Goal: Task Accomplishment & Management: Manage account settings

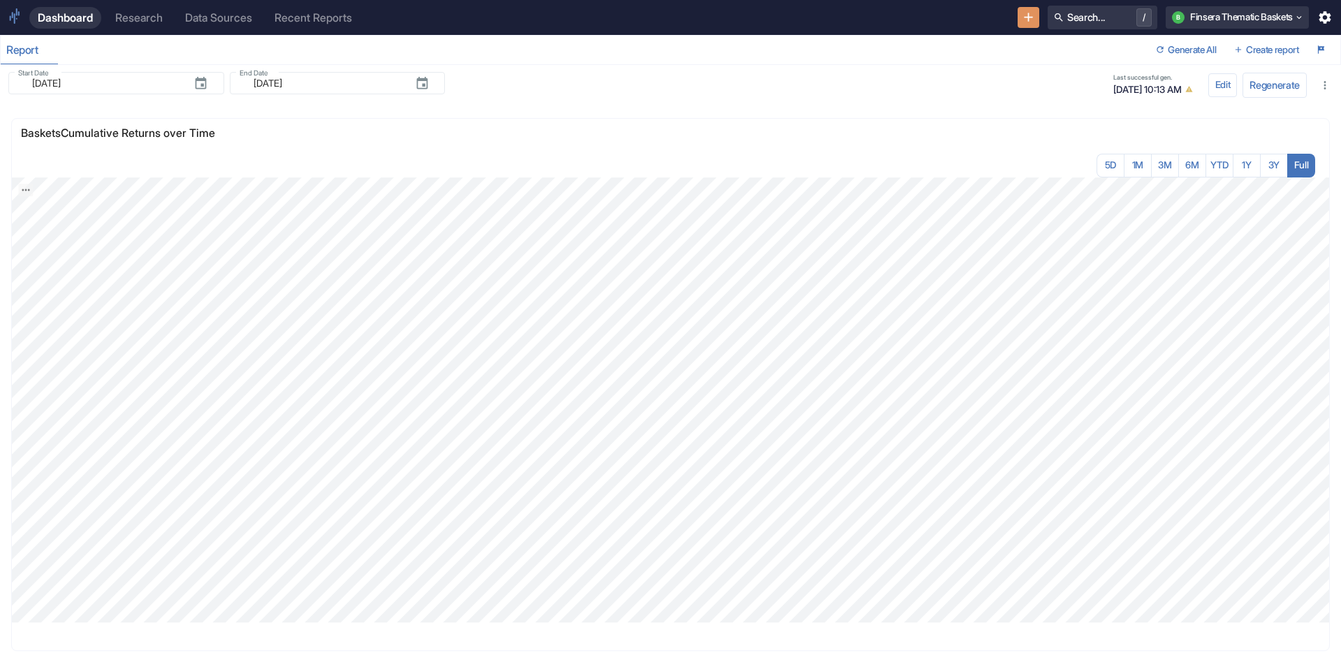
click at [143, 22] on div "Research" at bounding box center [139, 17] width 48 height 13
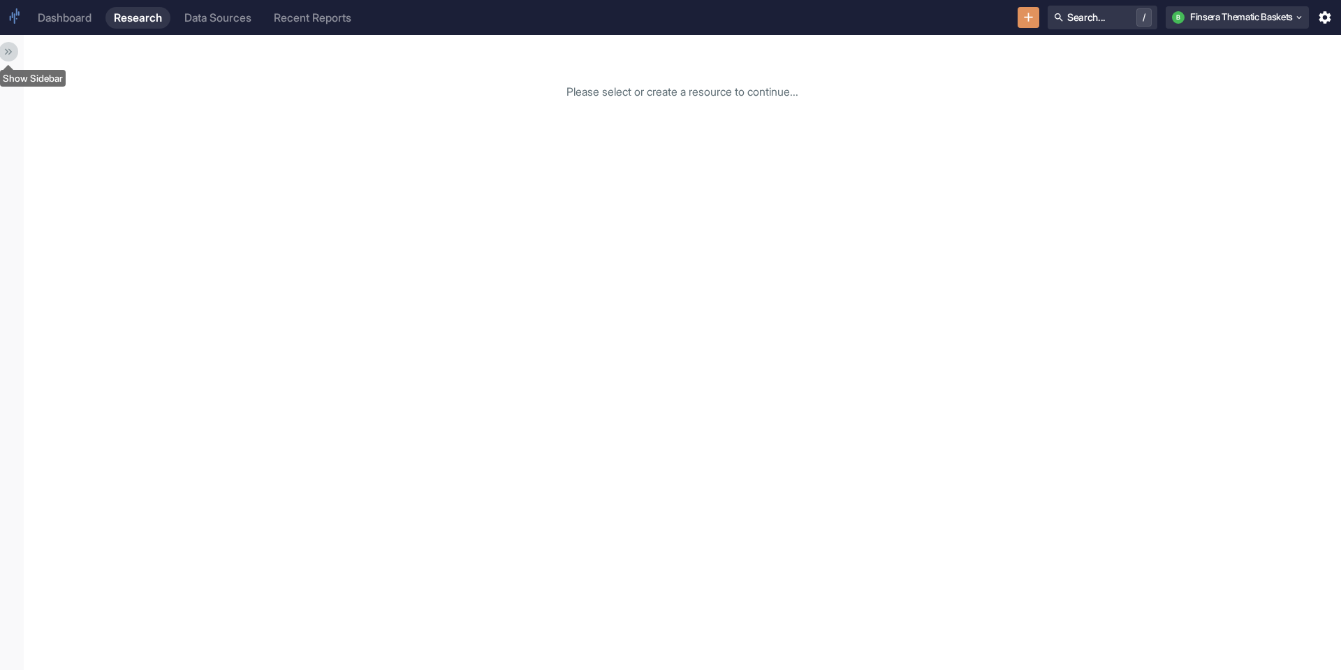
click at [10, 54] on icon "Show Sidebar" at bounding box center [8, 51] width 13 height 13
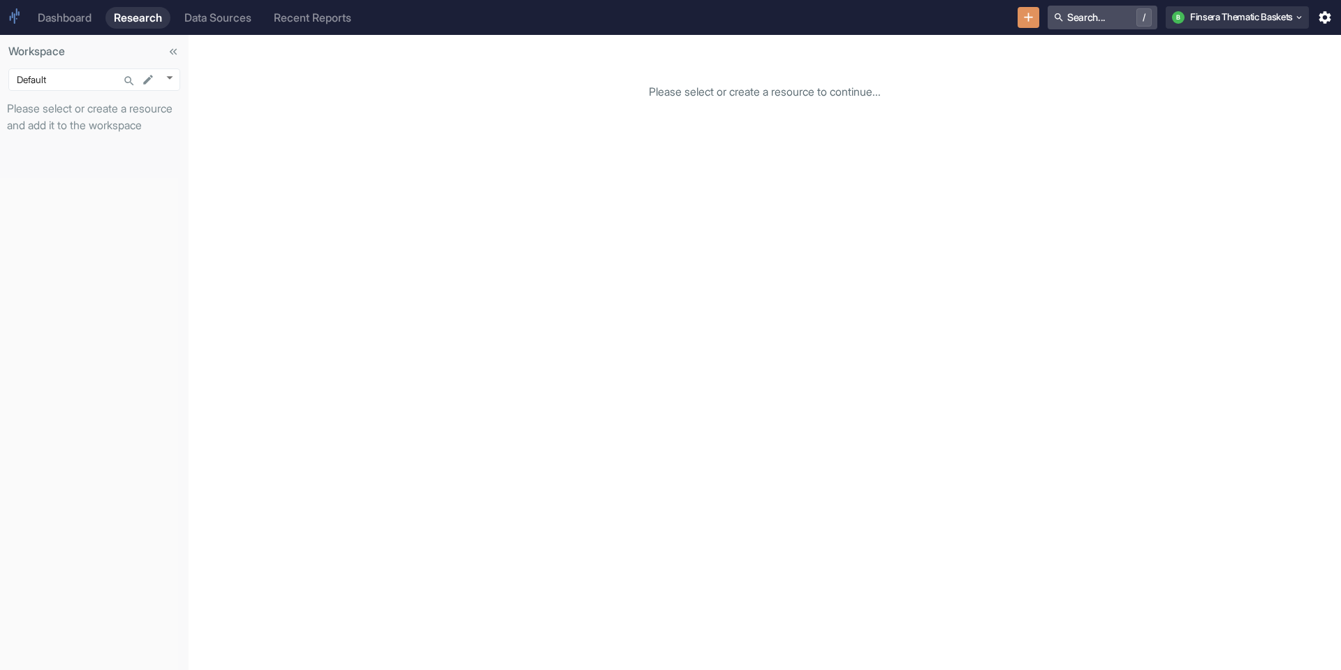
click at [1069, 12] on button "Search... /" at bounding box center [1103, 18] width 110 height 24
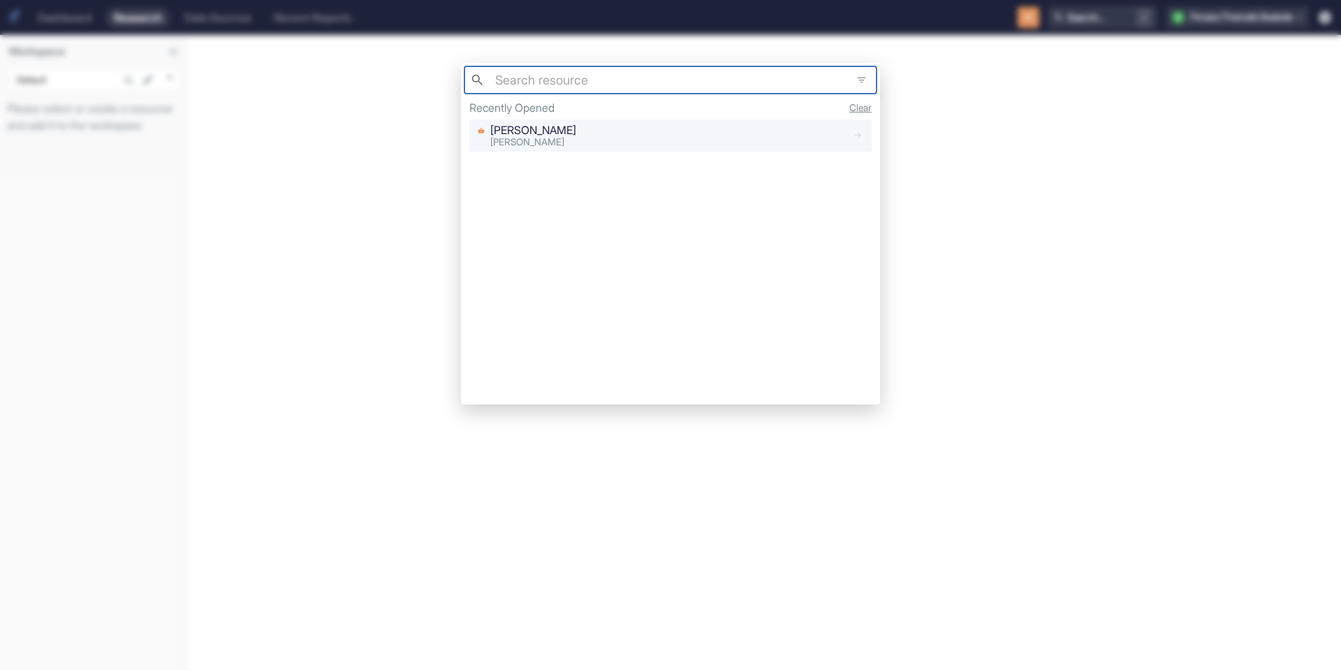
click at [710, 136] on div "[PERSON_NAME]" at bounding box center [659, 135] width 375 height 26
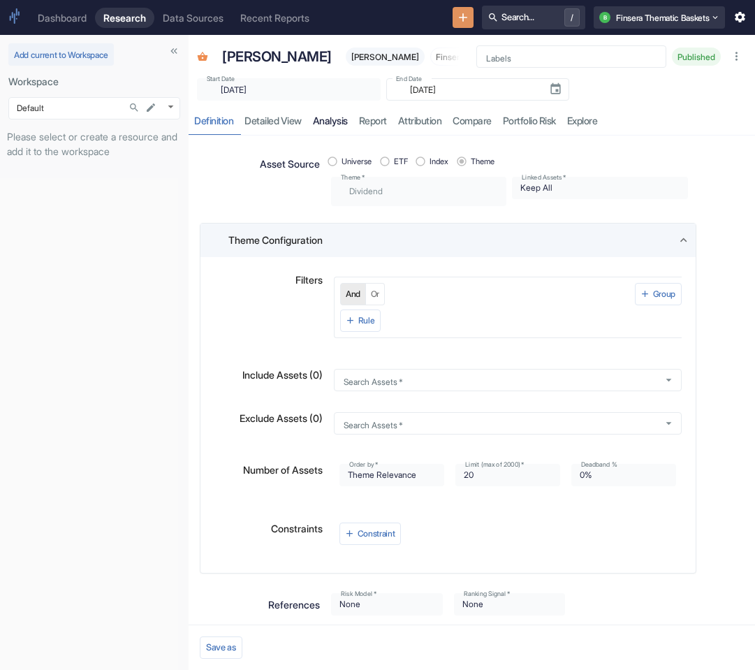
click at [340, 131] on link "analysis" at bounding box center [330, 120] width 46 height 29
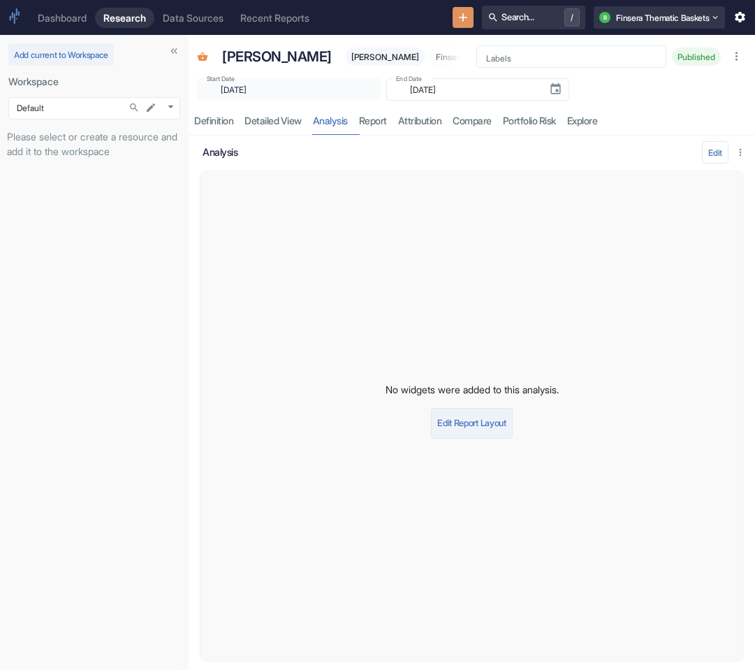
click at [445, 437] on button "Edit Report Layout" at bounding box center [471, 423] width 81 height 31
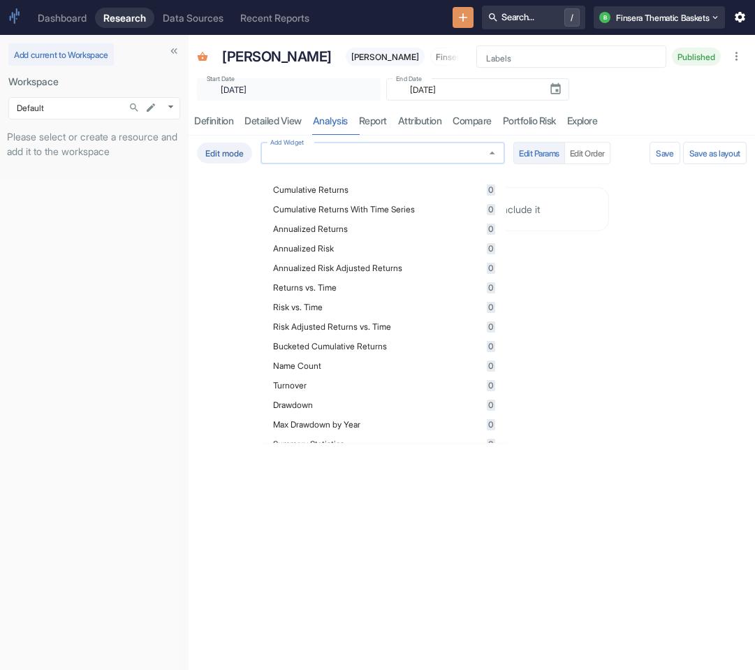
click at [361, 159] on input "Add Widget" at bounding box center [370, 153] width 210 height 12
click at [358, 181] on li "Cumulative Returns 0" at bounding box center [384, 190] width 244 height 20
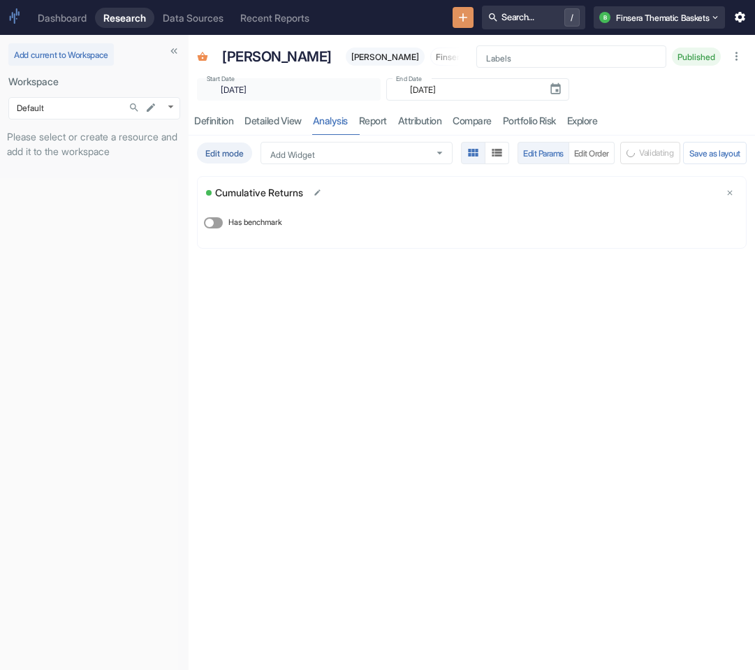
click at [634, 416] on div "Edit mode Add Widget Add Widget Edit Params Edit Order Validating Save as layou…" at bounding box center [472, 403] width 567 height 534
click at [61, 17] on div "Dashboard" at bounding box center [62, 18] width 49 height 12
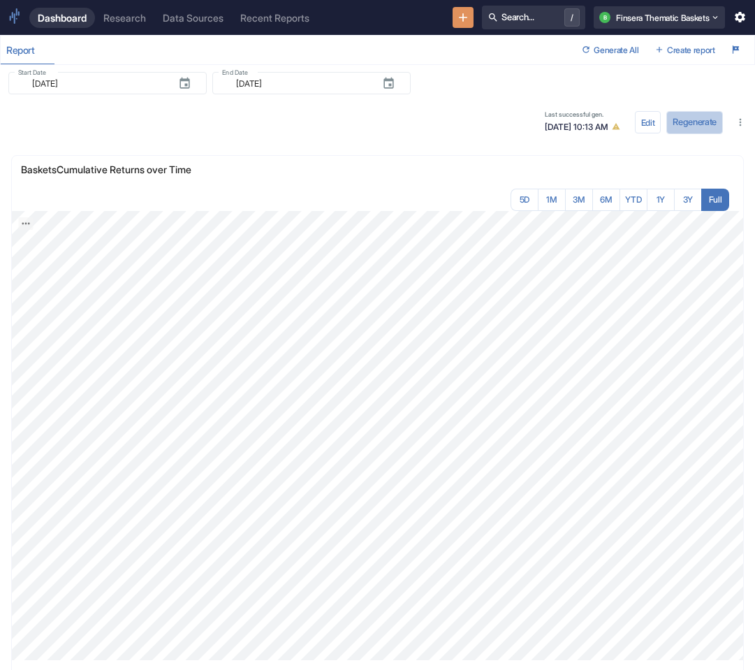
click at [694, 117] on button "Regenerate" at bounding box center [694, 122] width 57 height 22
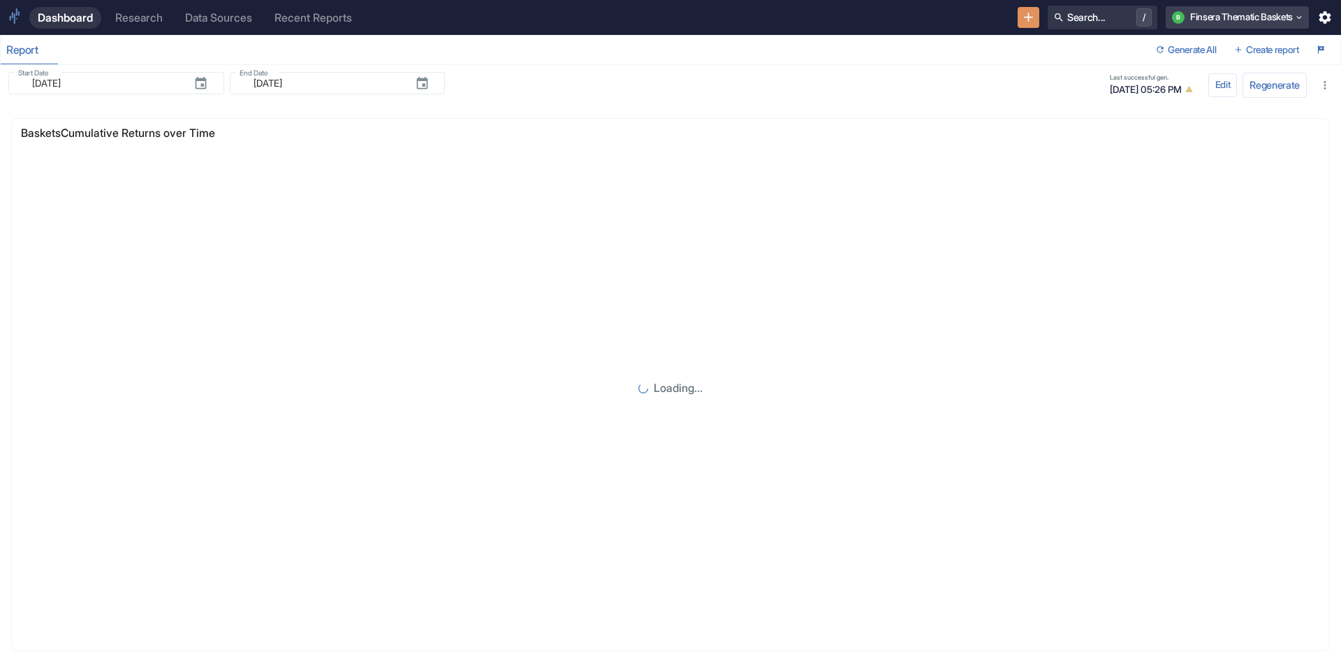
click at [1271, 11] on button "b Finsera Thematic Baskets" at bounding box center [1237, 17] width 143 height 22
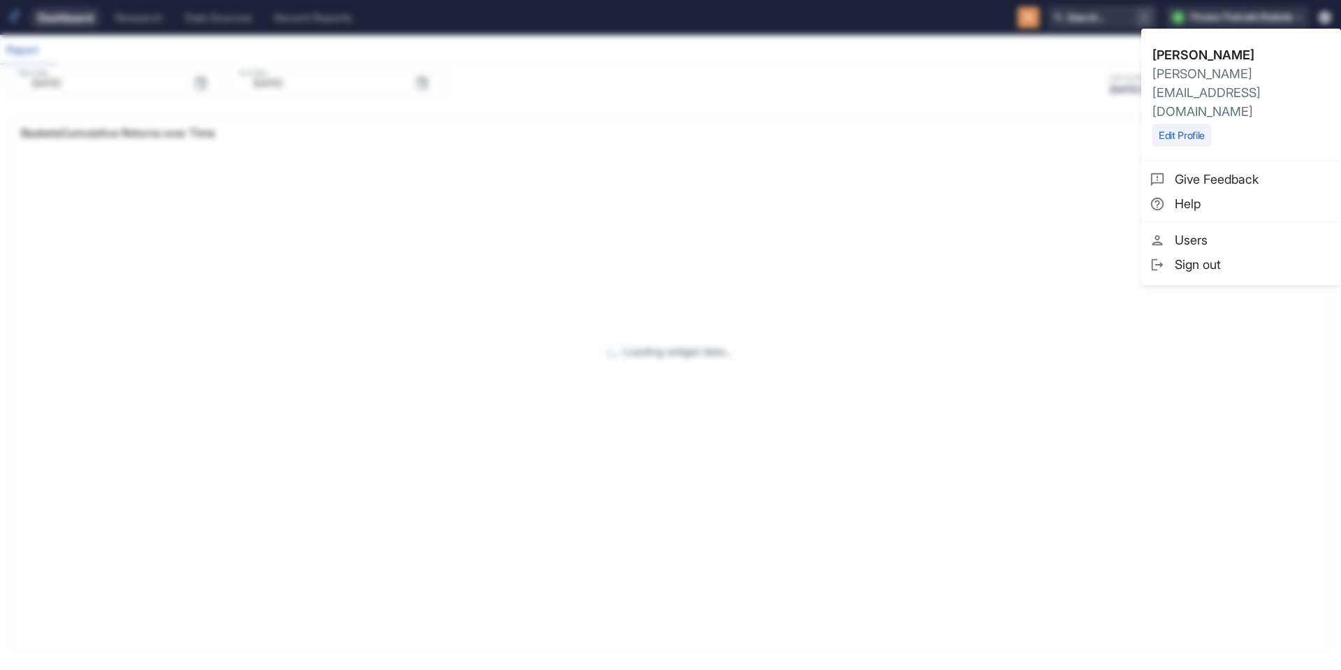
click at [1201, 255] on span "Sign out" at bounding box center [1254, 264] width 158 height 19
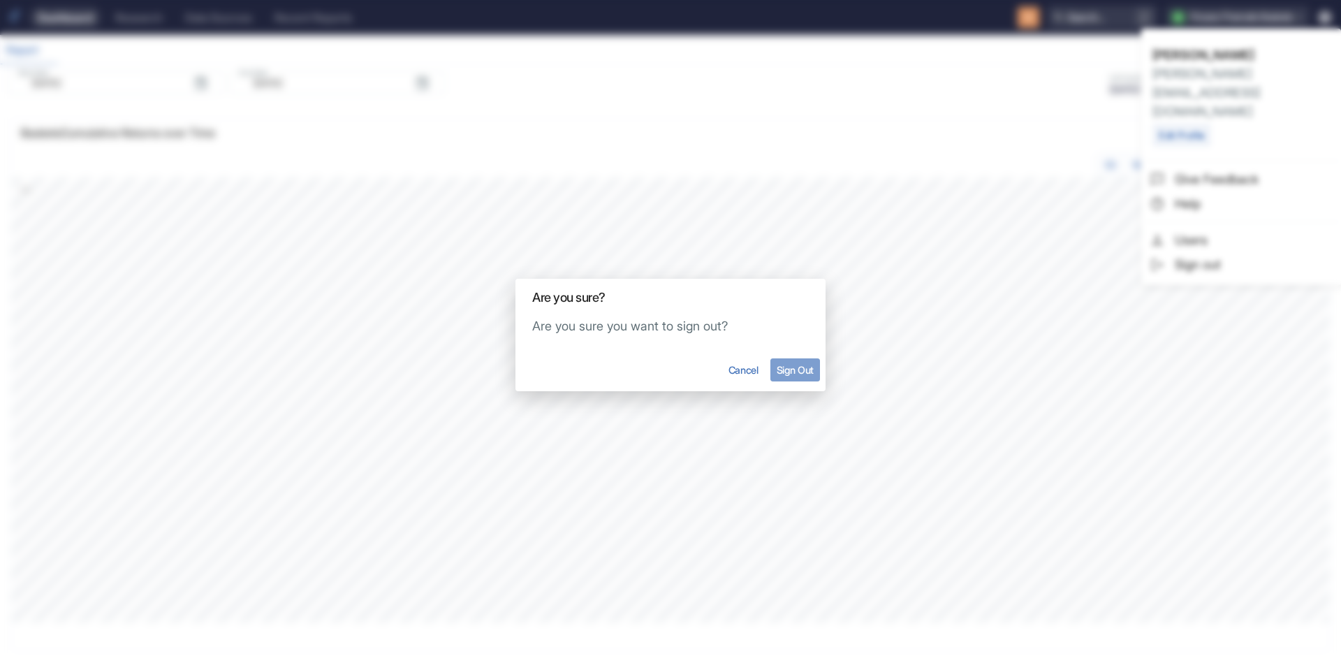
click at [815, 379] on button "Sign Out" at bounding box center [796, 369] width 50 height 23
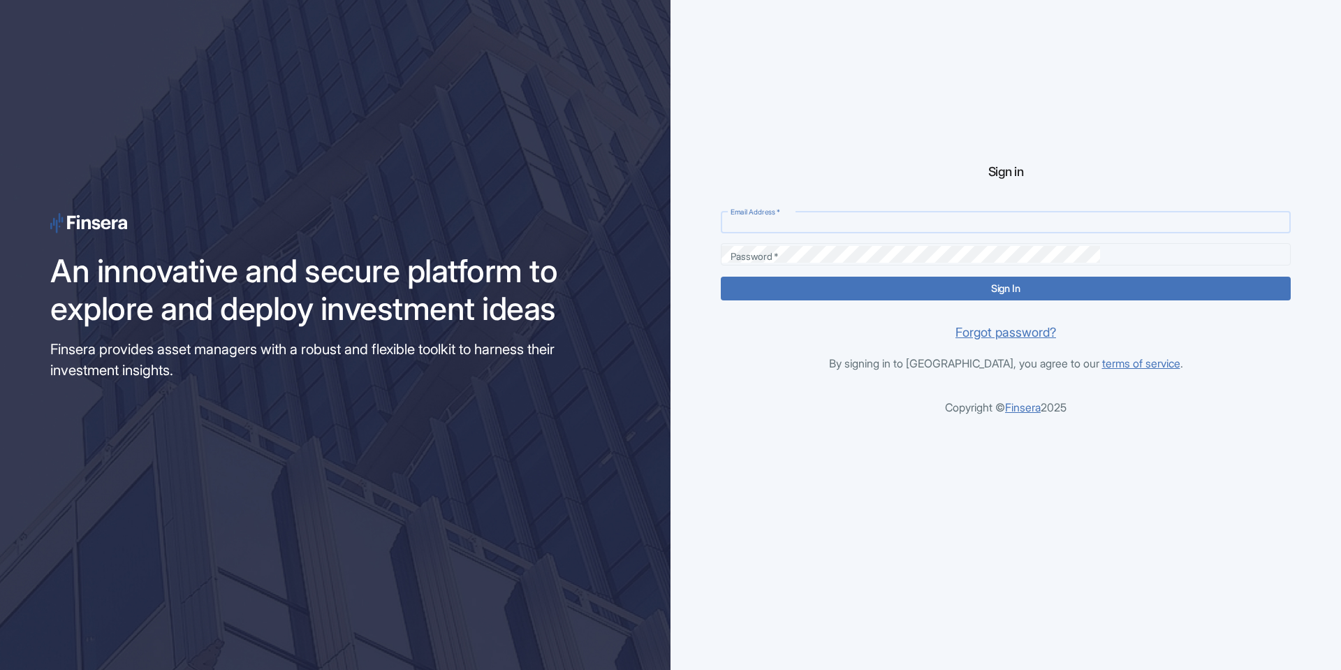
click at [874, 220] on input "Email Address   *" at bounding box center [1006, 222] width 570 height 17
type input "admin@finsera.com"
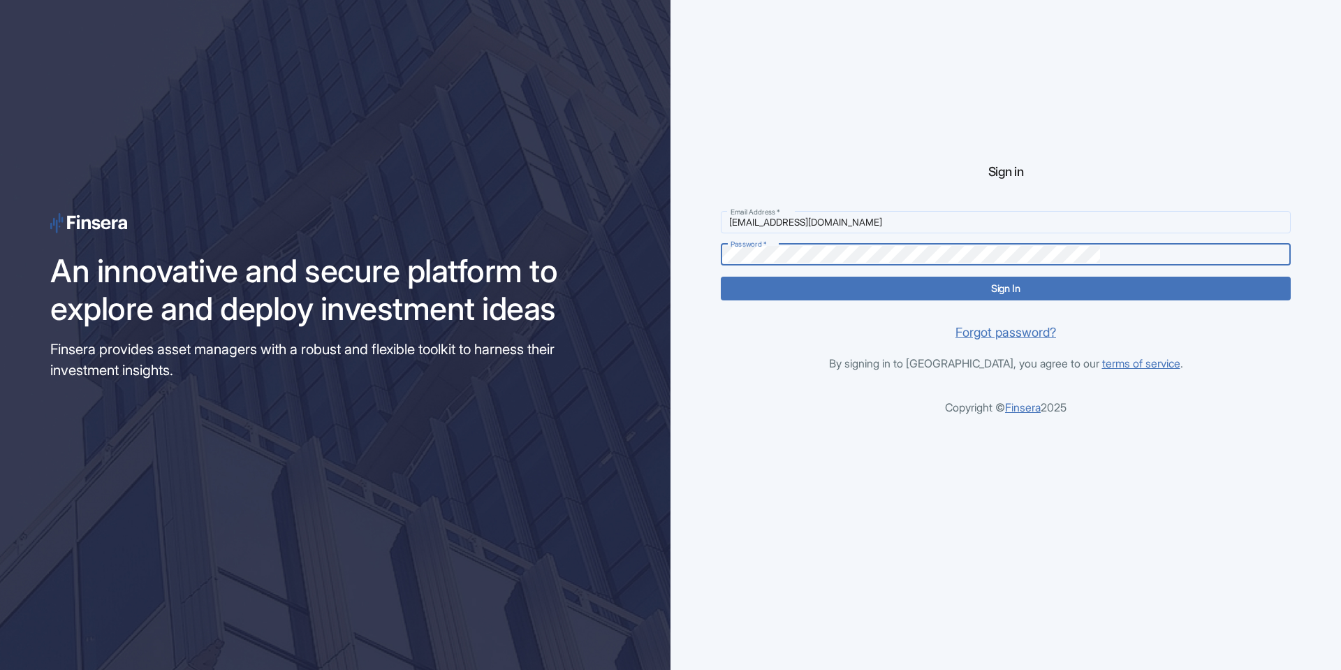
click at [721, 277] on button "Sign In" at bounding box center [1006, 288] width 570 height 23
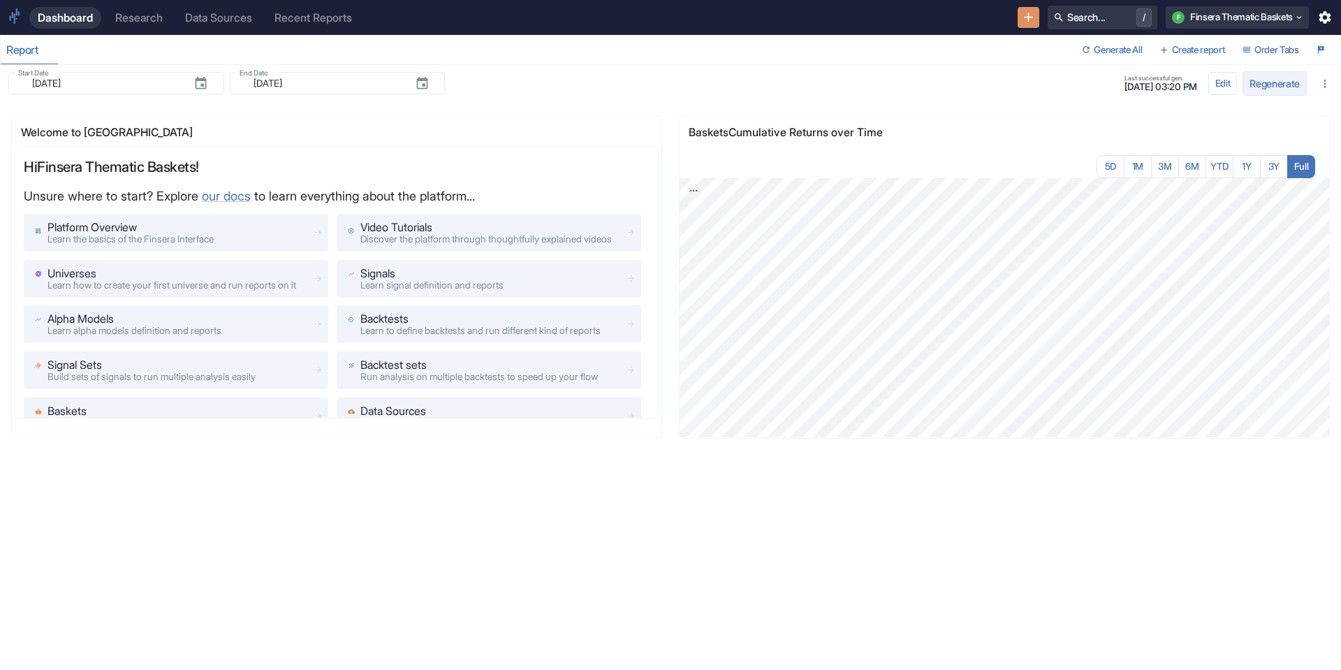
click at [1263, 80] on button "Regenerate" at bounding box center [1275, 83] width 64 height 24
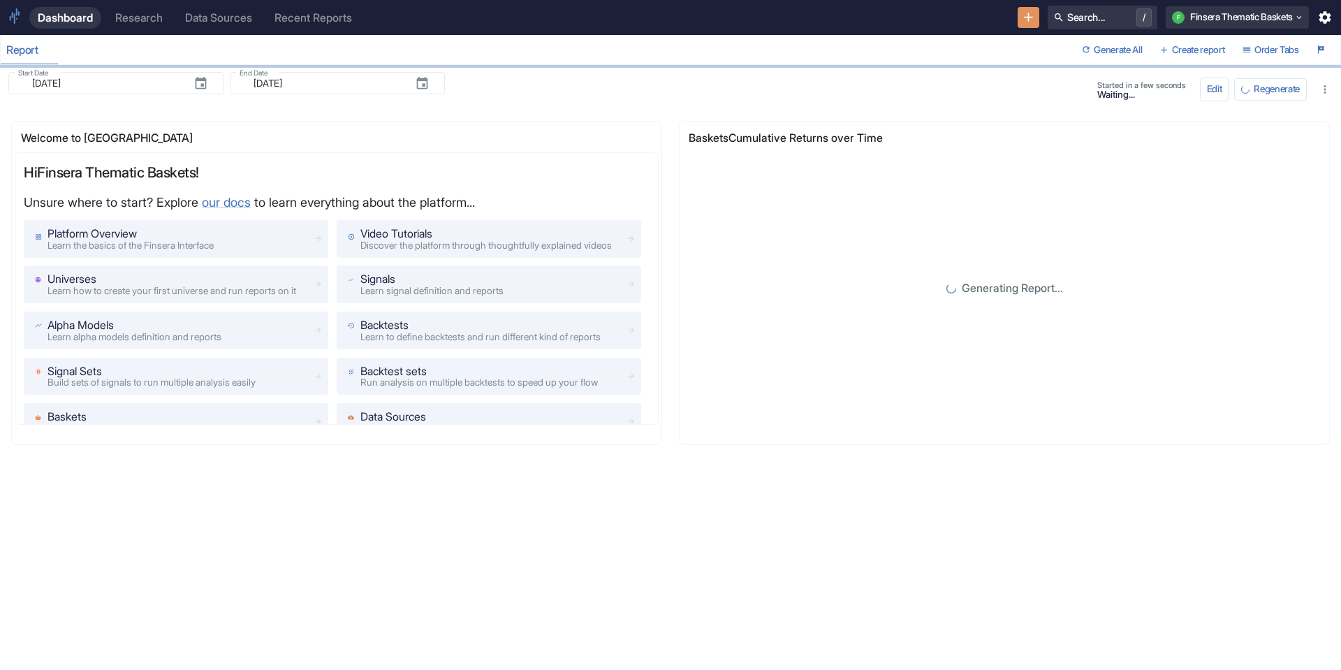
click at [152, 17] on div "Research" at bounding box center [139, 17] width 48 height 13
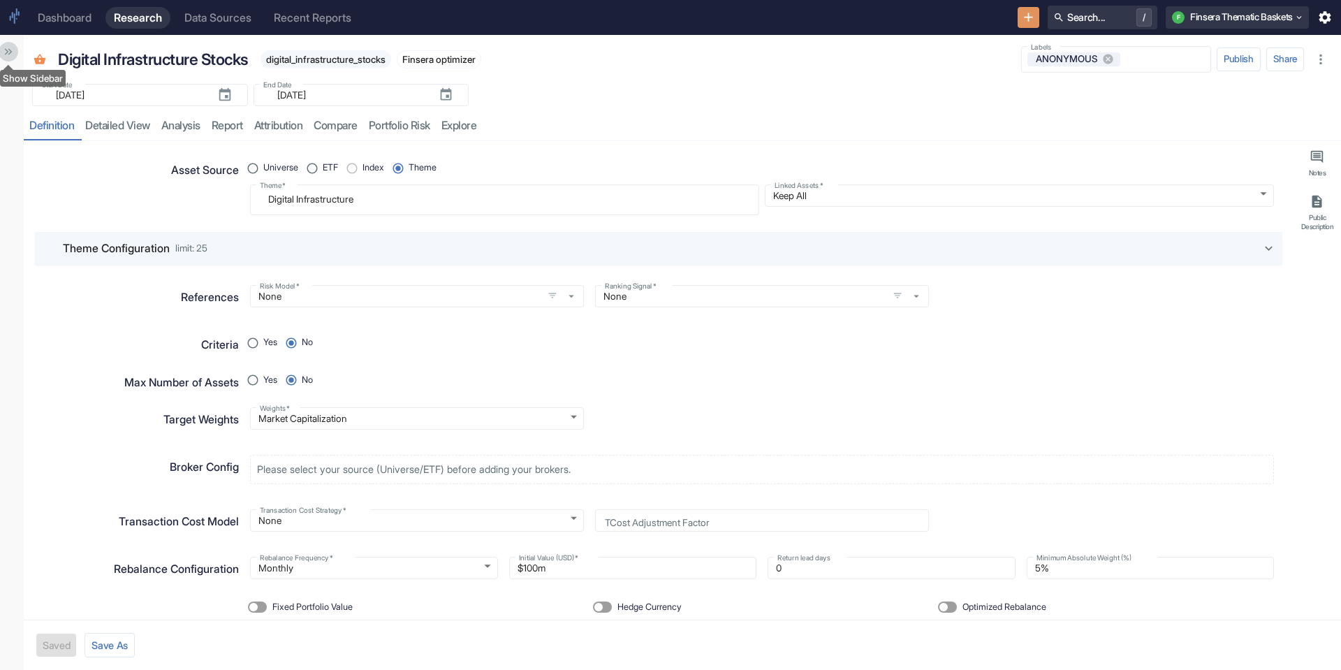
click at [15, 52] on button "Show Sidebar" at bounding box center [9, 52] width 20 height 20
type textarea "x"
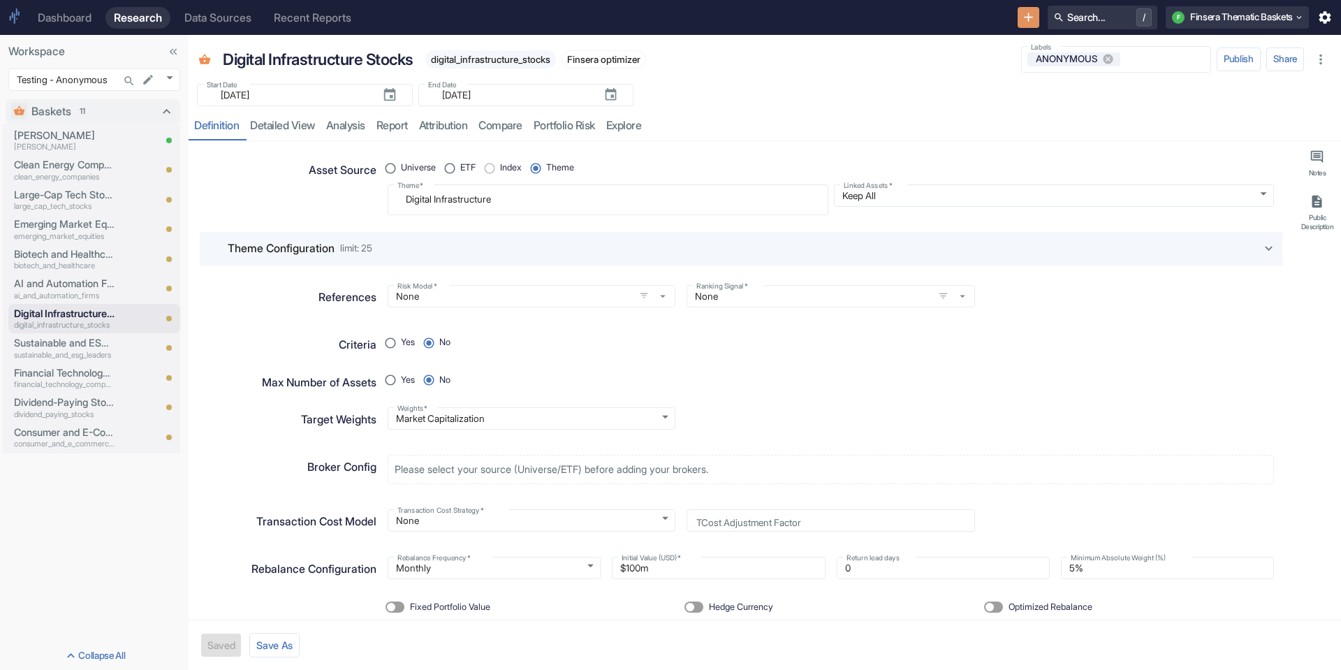
click at [14, 22] on icon at bounding box center [15, 15] width 10 height 15
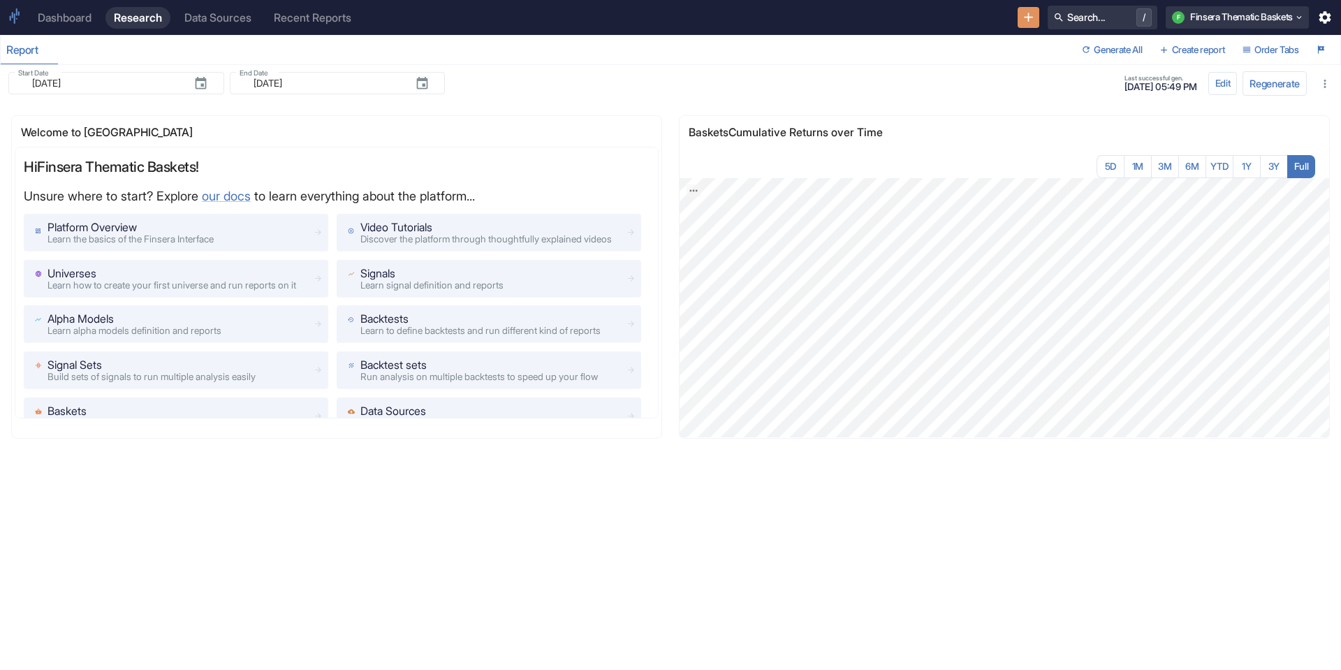
click at [136, 559] on div "Welcome to Finsera Hi Finsera Thematic Baskets ! Unsure where to start? Explore…" at bounding box center [665, 377] width 1352 height 575
